Goal: Communication & Community: Answer question/provide support

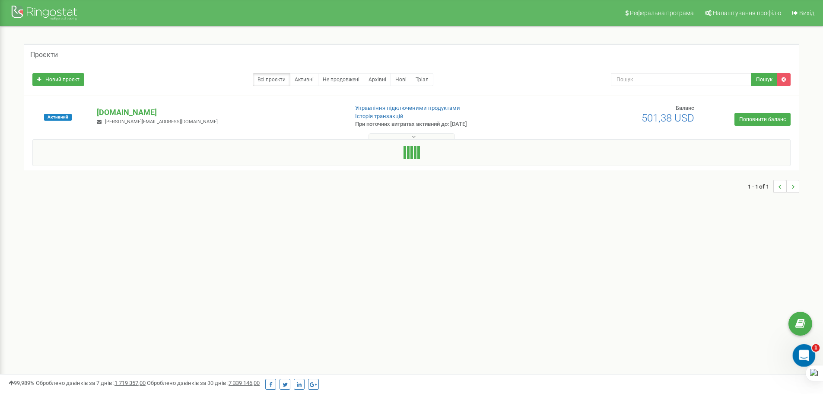
click at [803, 356] on icon "Відкрити програму для спілкування Intercom" at bounding box center [803, 354] width 14 height 14
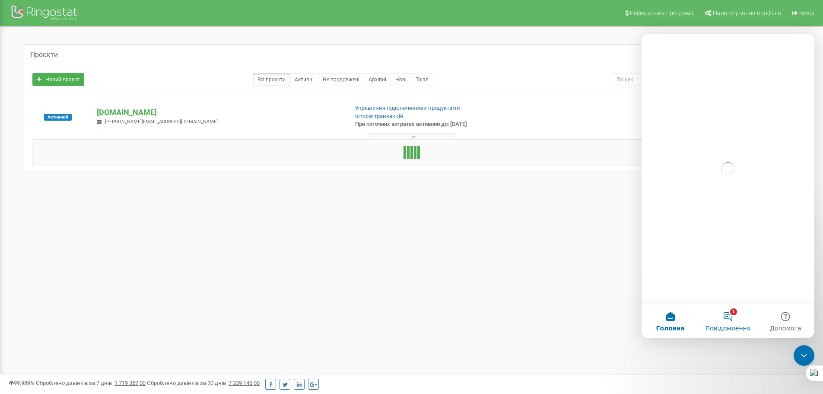
click at [722, 319] on button "1 Повідомлення" at bounding box center [727, 320] width 57 height 35
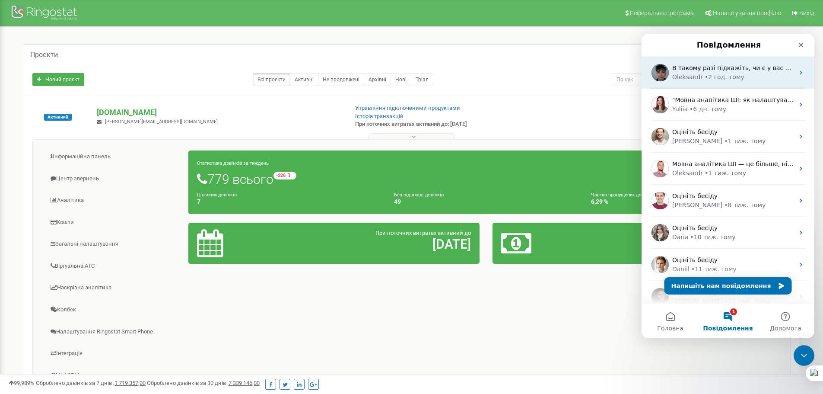
click at [718, 77] on div "• 2 год. тому" at bounding box center [725, 77] width 40 height 9
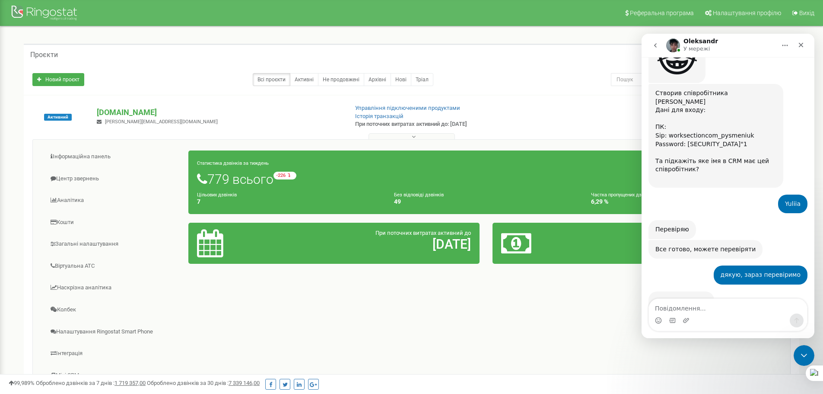
scroll to position [1800, 0]
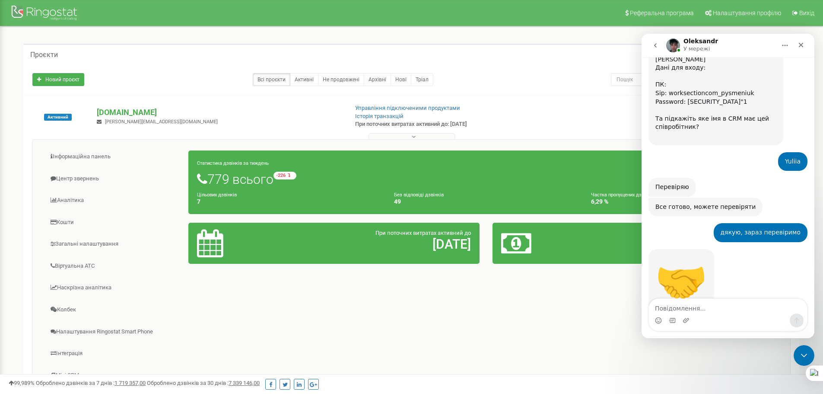
click at [722, 309] on textarea "Повідомлення..." at bounding box center [728, 306] width 158 height 15
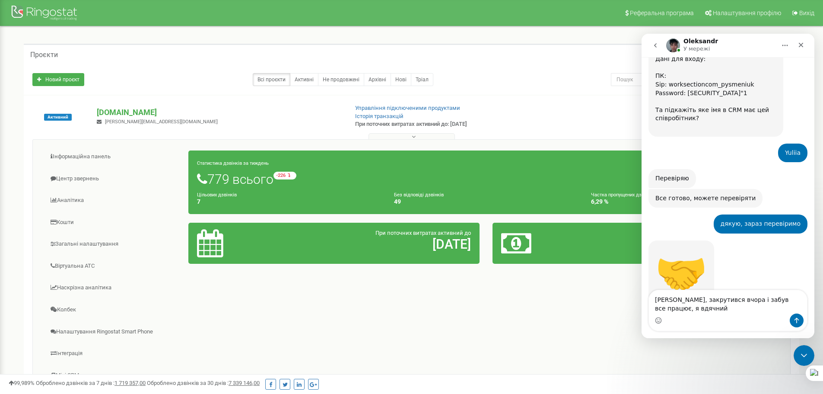
type textarea "[PERSON_NAME], закрутився вчора і забув все працює, я вдячний"
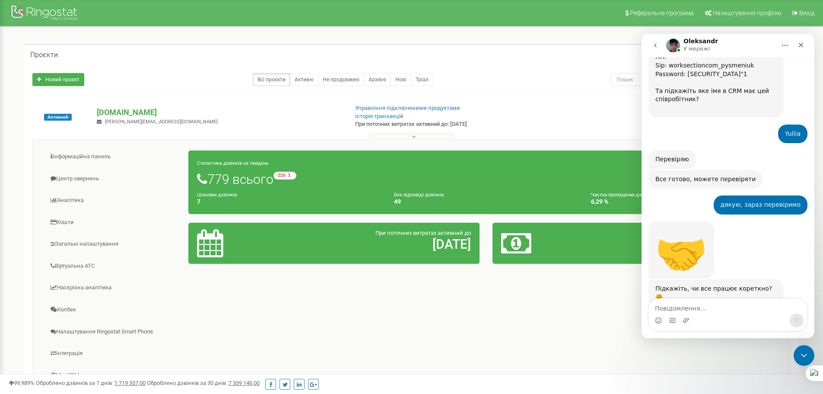
scroll to position [1834, 0]
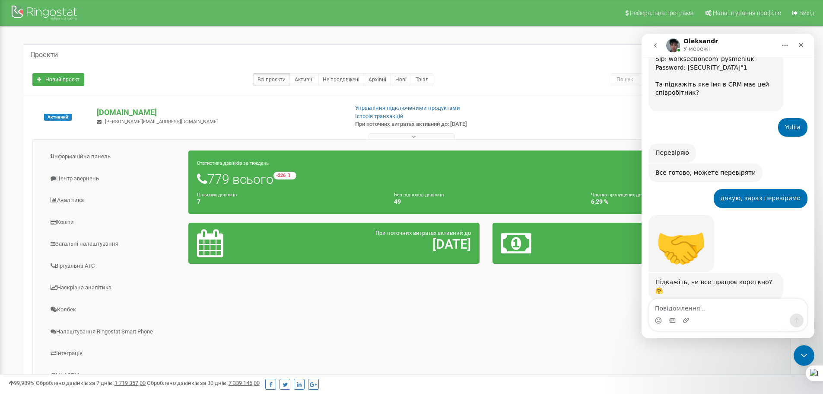
click at [735, 315] on div "Месенджер Intercom" at bounding box center [728, 320] width 158 height 14
click at [740, 304] on textarea "Повідомлення..." at bounding box center [728, 306] width 158 height 15
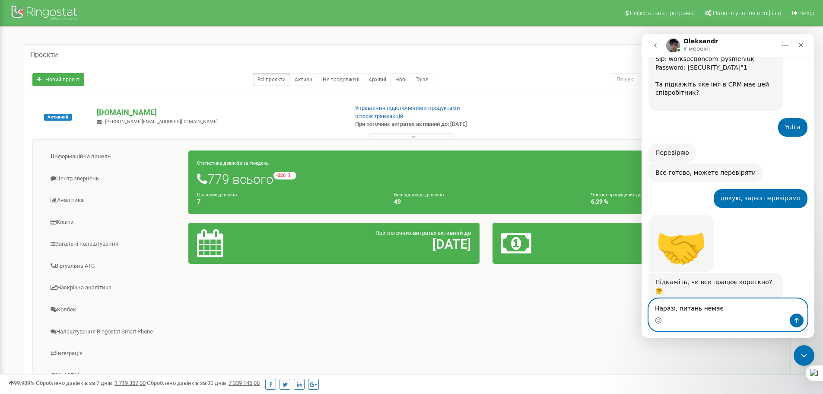
scroll to position [1867, 0]
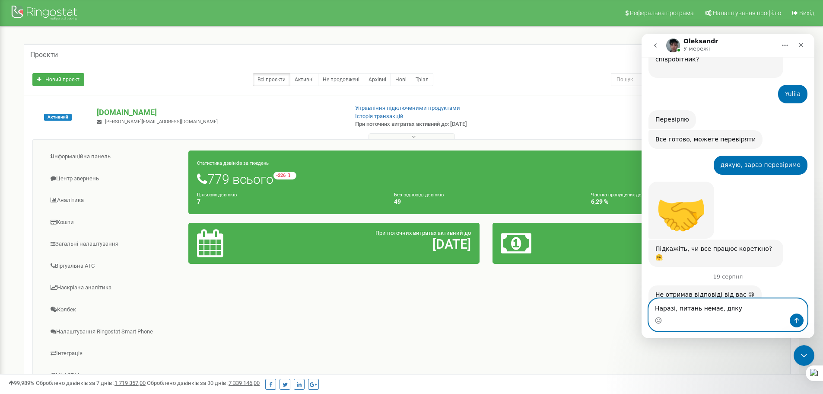
type textarea "Наразі, питань немає, дякую"
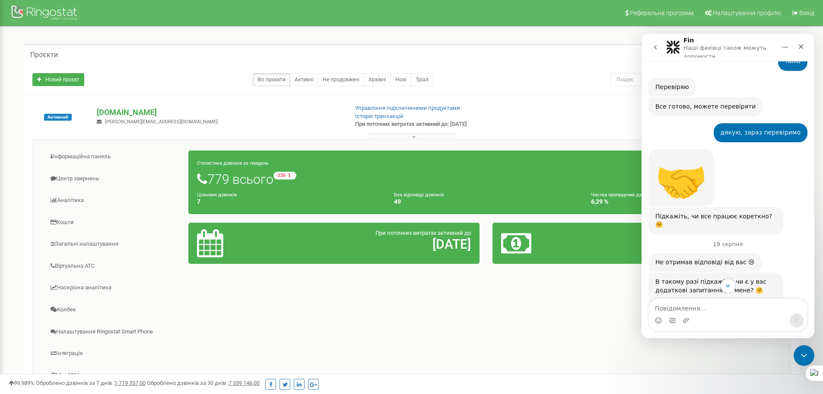
scroll to position [2059, 0]
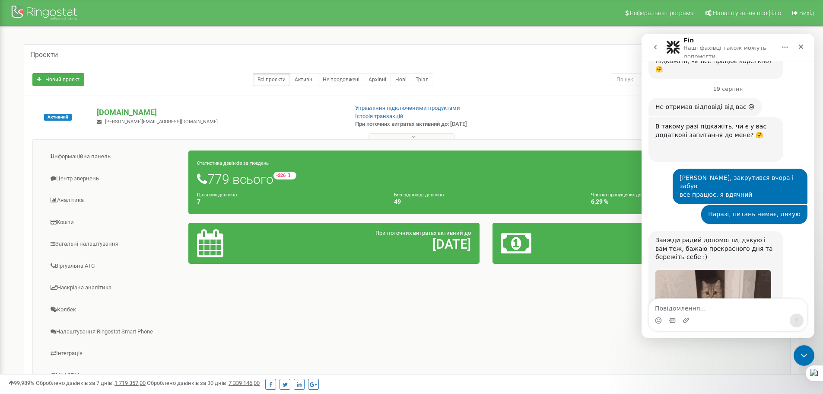
click at [744, 316] on div "Месенджер Intercom" at bounding box center [728, 320] width 158 height 14
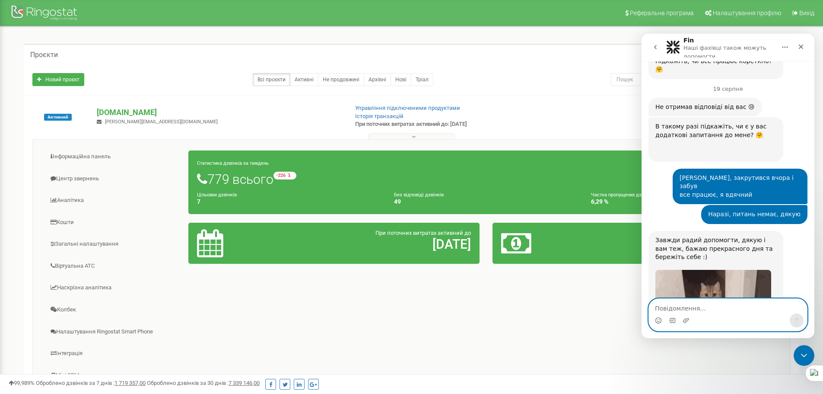
click at [722, 309] on textarea "Повідомлення..." at bounding box center [728, 306] width 158 height 15
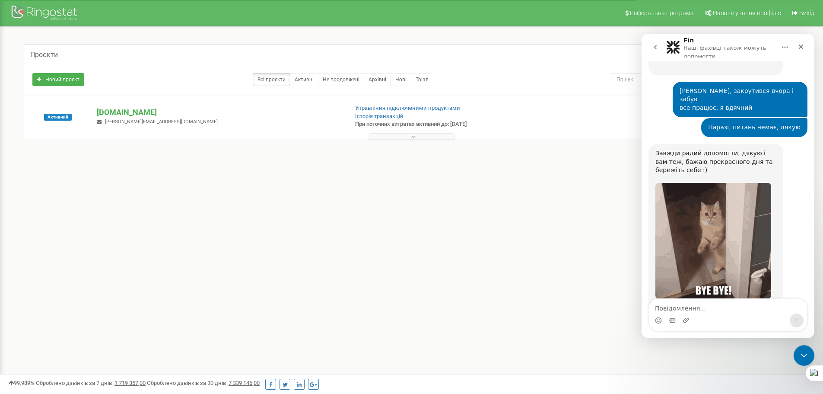
scroll to position [2159, 0]
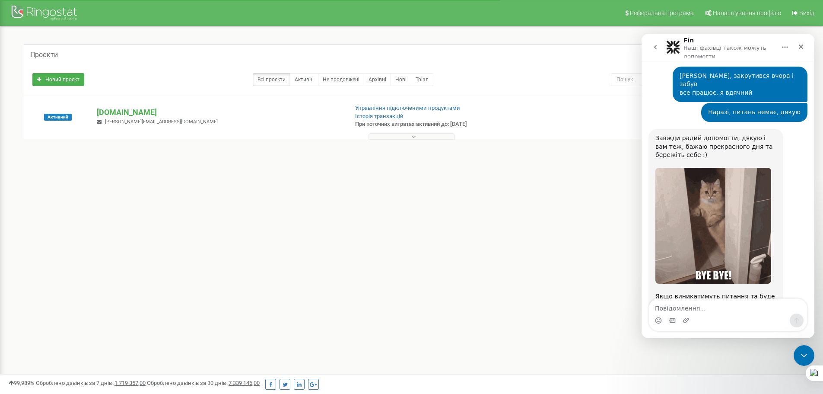
type textarea "Чудово, як завжди"
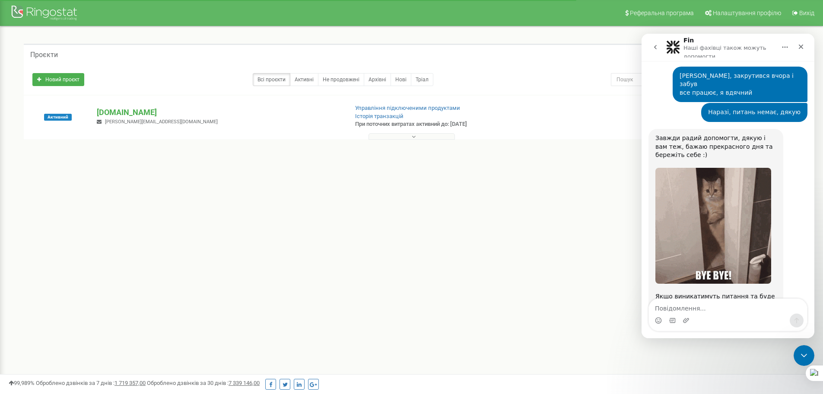
scroll to position [2148, 0]
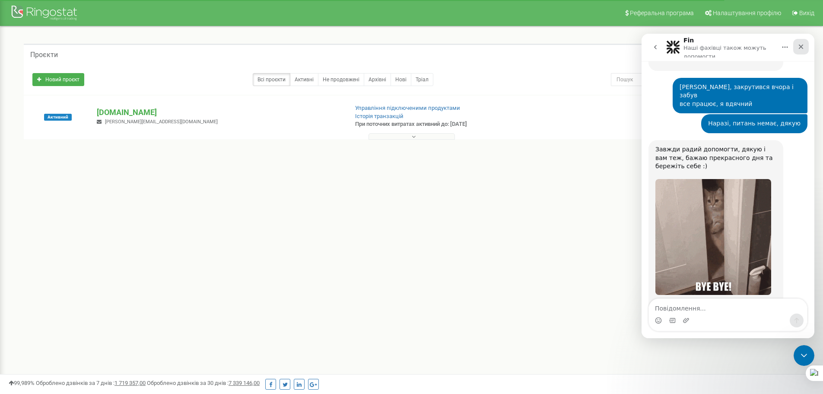
click at [802, 44] on icon "Закрити" at bounding box center [801, 46] width 7 height 7
